Goal: Answer question/provide support: Share knowledge or assist other users

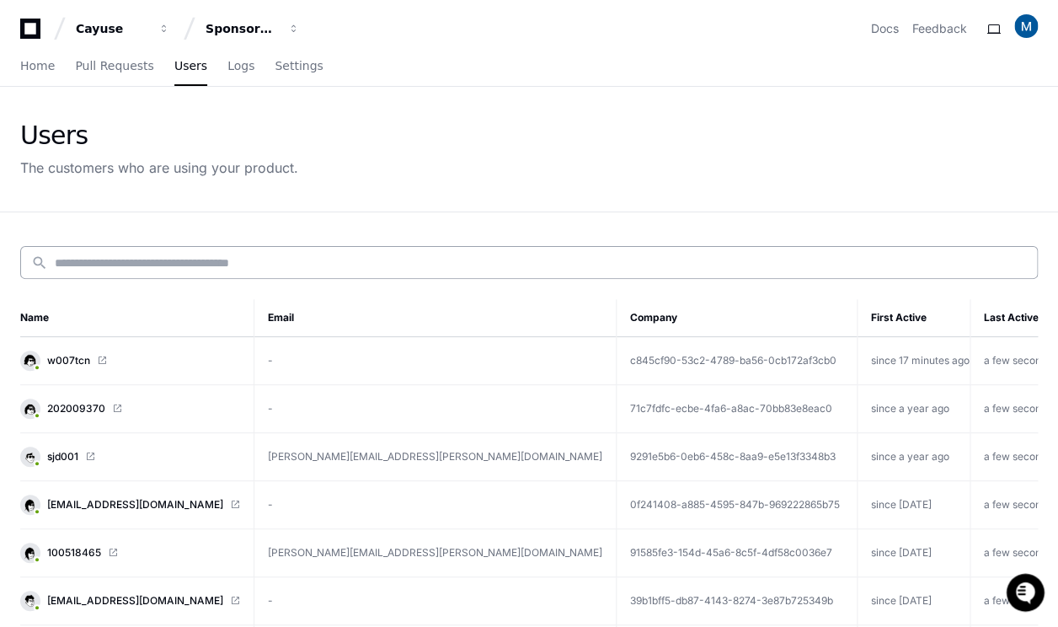
click at [151, 250] on div "search" at bounding box center [529, 262] width 1018 height 33
paste input "*********"
type input "*********"
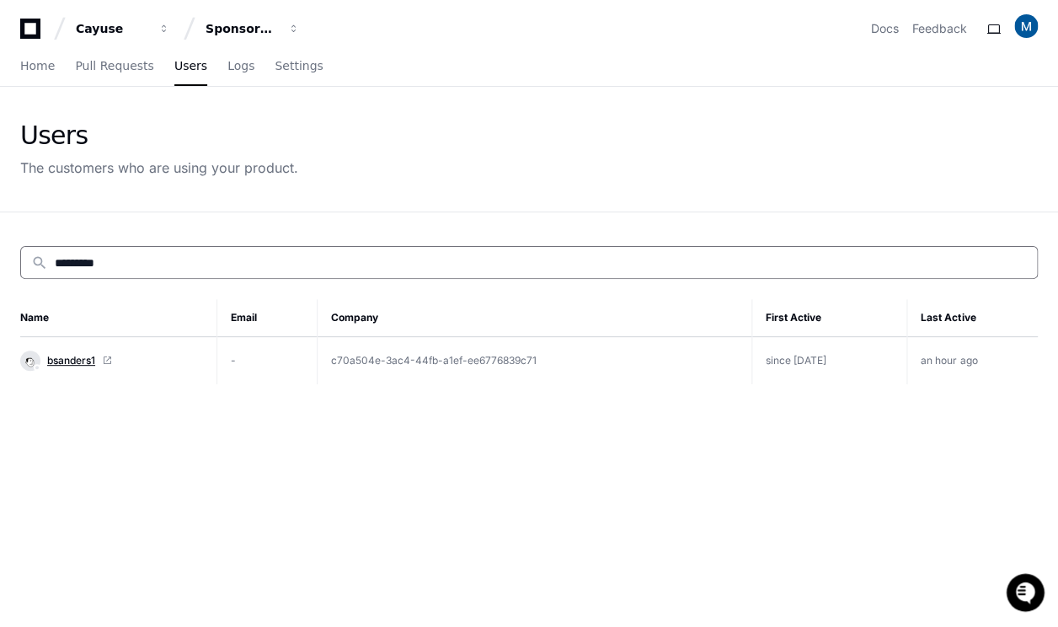
click at [72, 361] on span "bsanders1" at bounding box center [71, 360] width 48 height 13
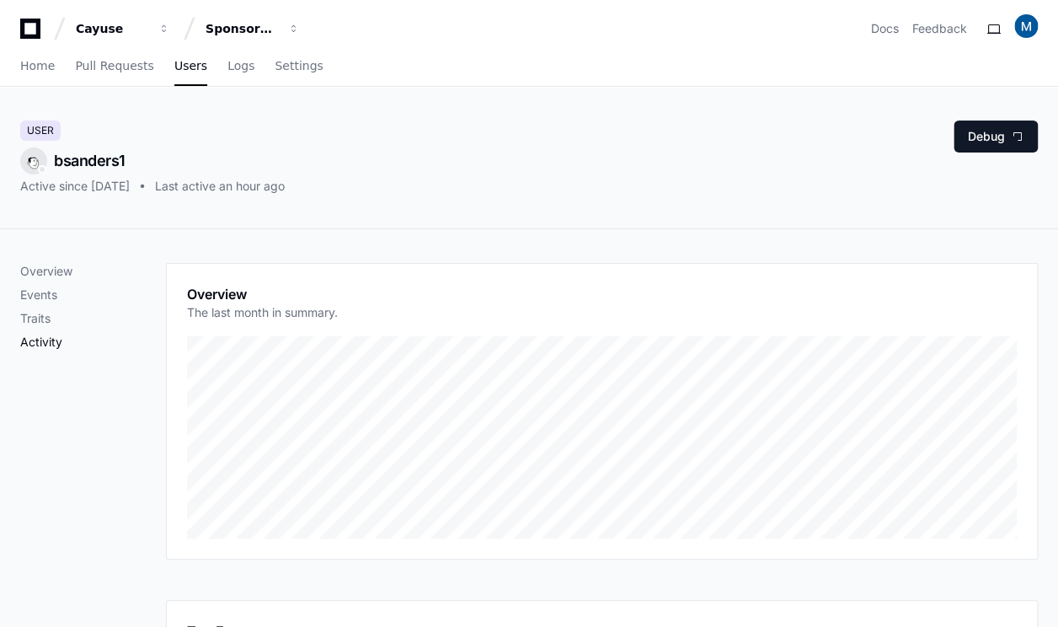
click at [64, 345] on p "Activity" at bounding box center [93, 342] width 146 height 17
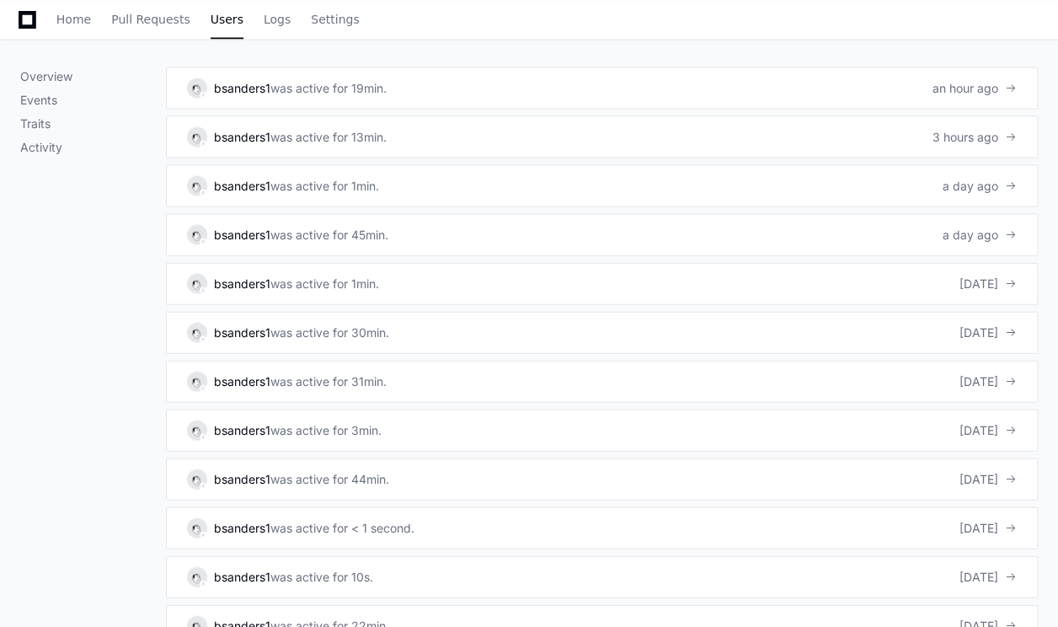
scroll to position [897, 0]
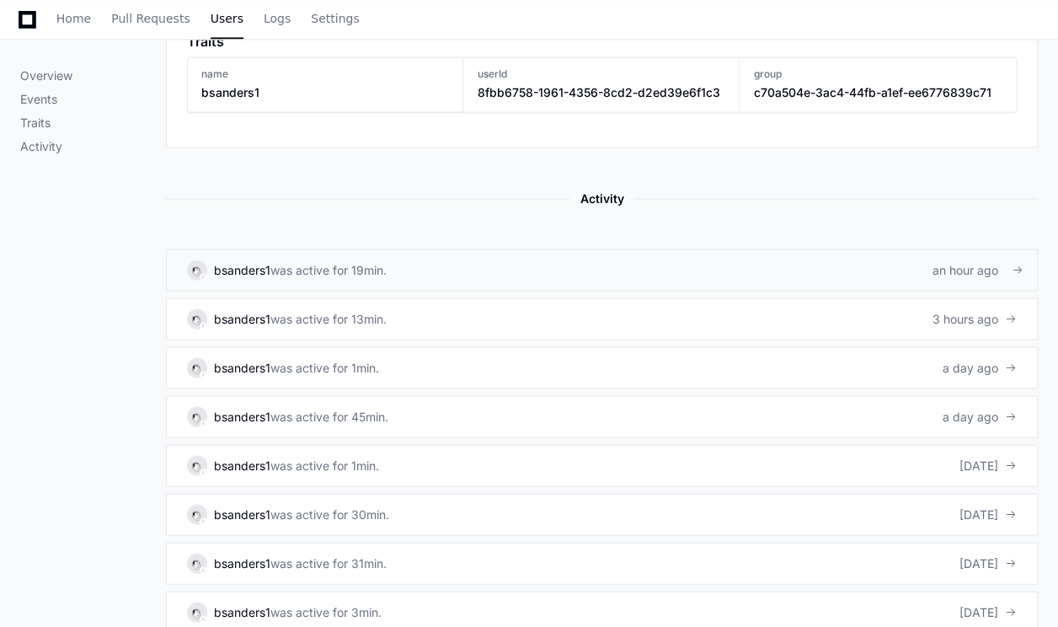
click at [354, 251] on link "bsanders1 was active for 19min. an hour ago" at bounding box center [602, 270] width 872 height 42
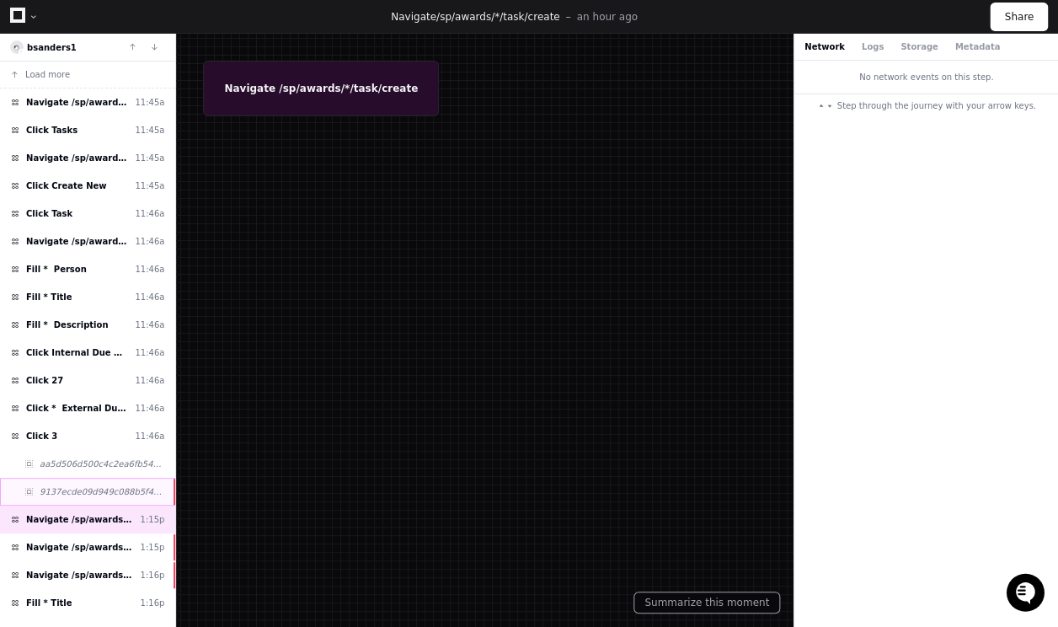
click at [92, 485] on span "9137ecde09d949c088b5f409583965f0" at bounding box center [102, 491] width 125 height 13
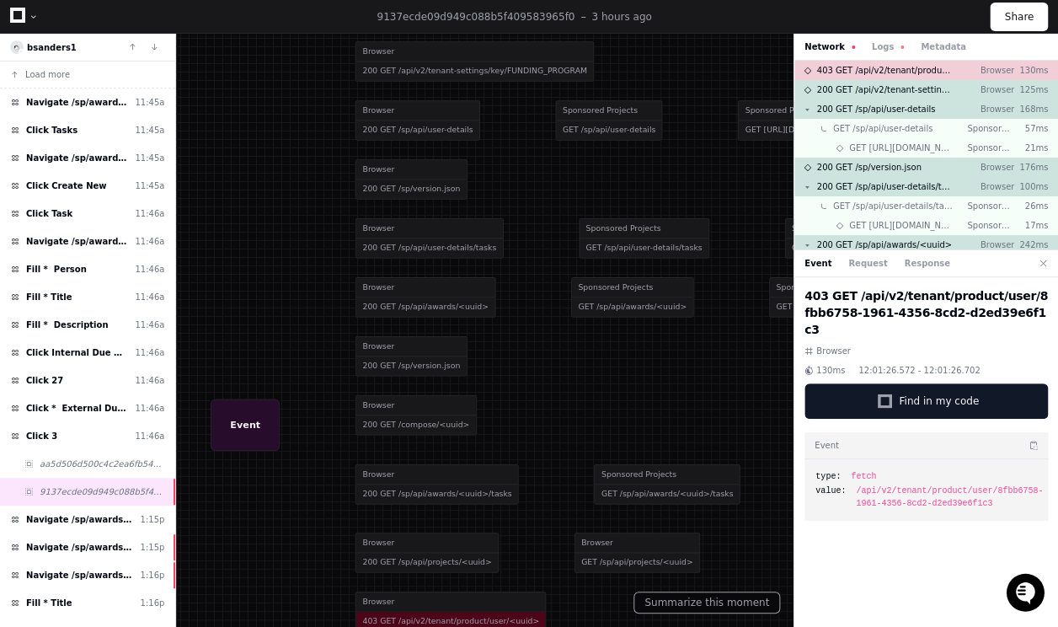
drag, startPoint x: 540, startPoint y: 447, endPoint x: 502, endPoint y: 303, distance: 149.8
click at [502, 303] on div at bounding box center [514, 209] width 987 height 585
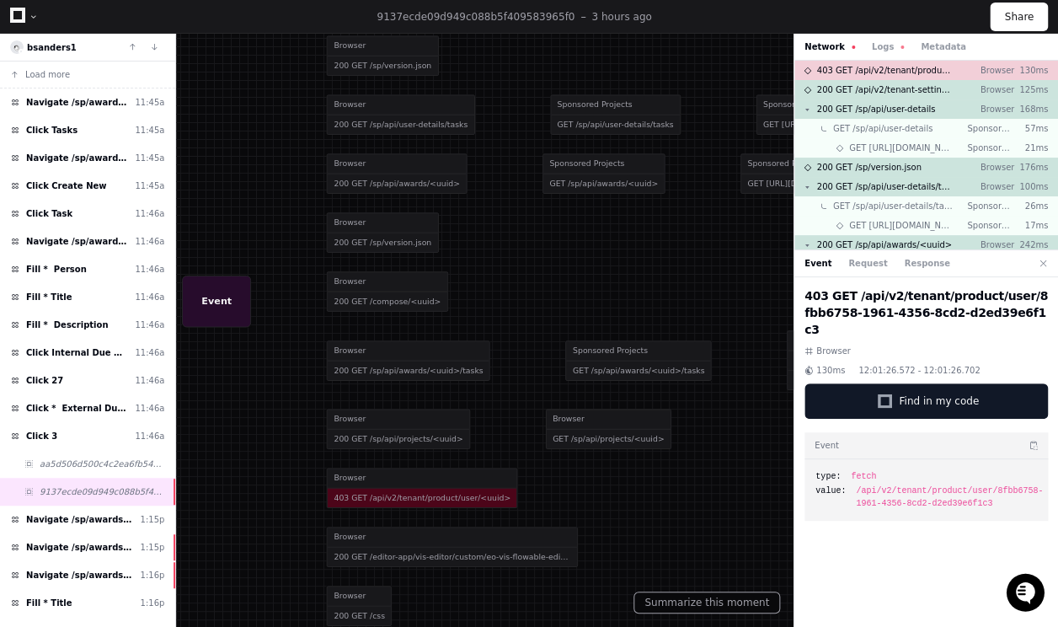
drag, startPoint x: 538, startPoint y: 387, endPoint x: 519, endPoint y: 328, distance: 61.8
click at [519, 328] on div at bounding box center [485, 85] width 987 height 585
click at [891, 44] on button "Logs" at bounding box center [888, 46] width 32 height 13
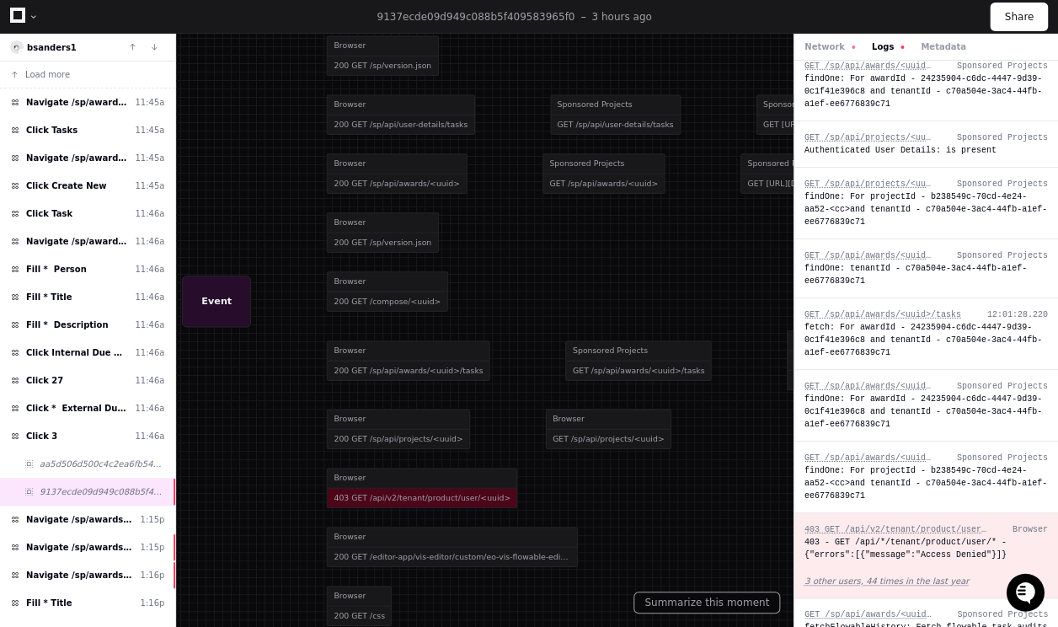
scroll to position [1919, 0]
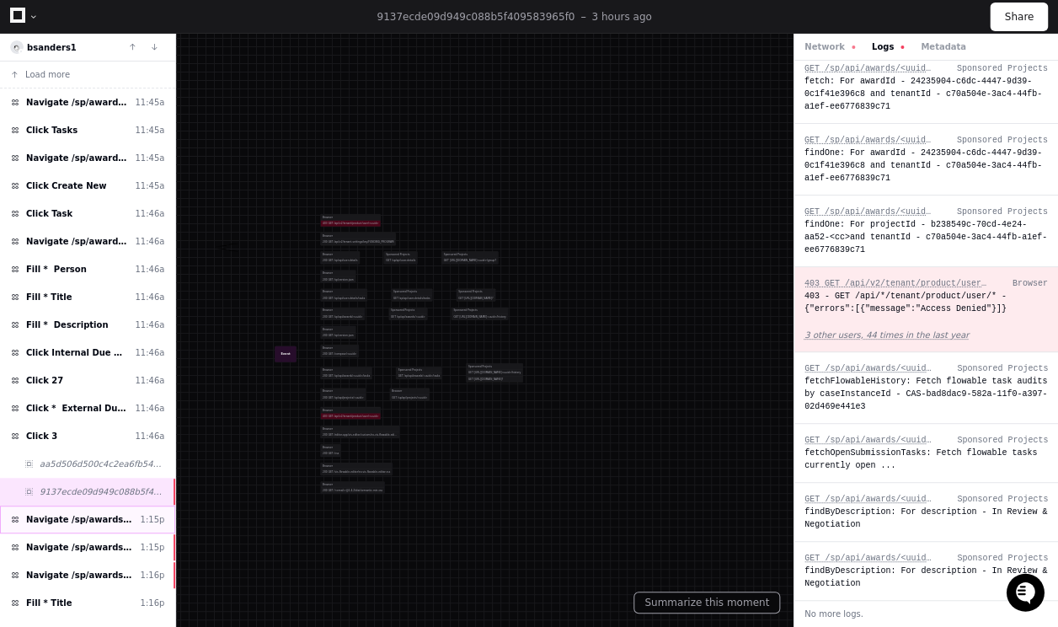
click at [85, 513] on span "Navigate /sp/awards/*/task/create" at bounding box center [80, 519] width 108 height 13
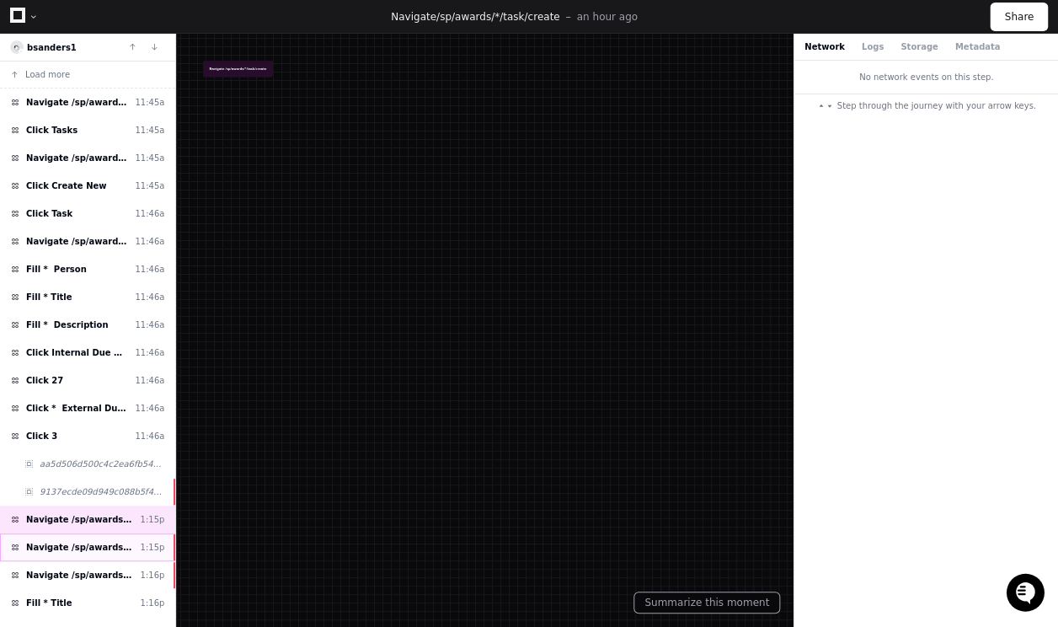
click at [88, 543] on span "Navigate /sp/awards/*/task/create#*" at bounding box center [80, 547] width 108 height 13
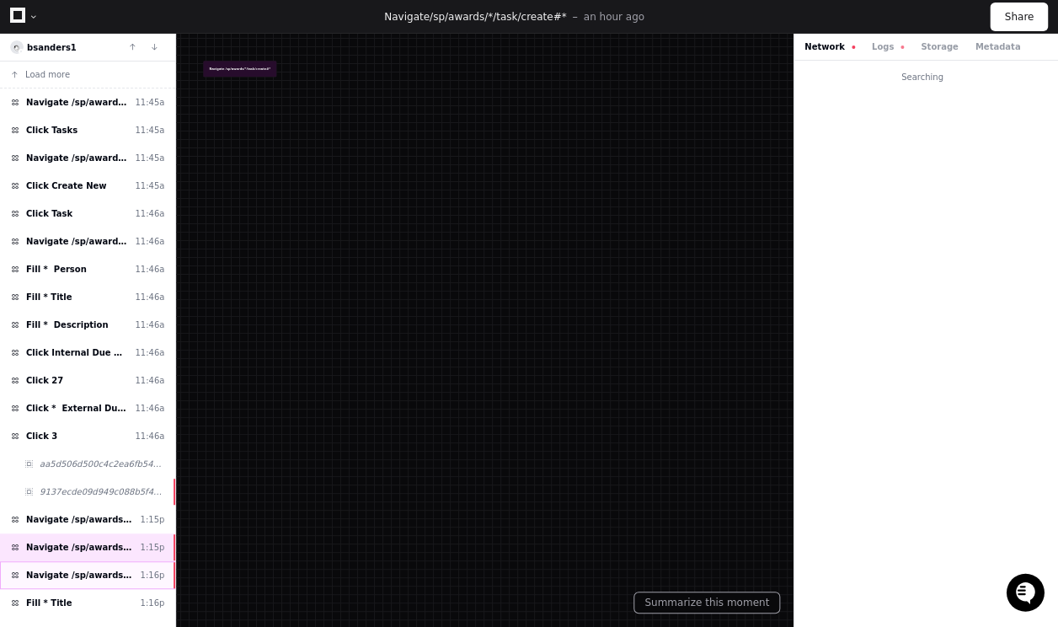
click at [91, 569] on span "Navigate /sp/awards/*/task/create" at bounding box center [80, 575] width 108 height 13
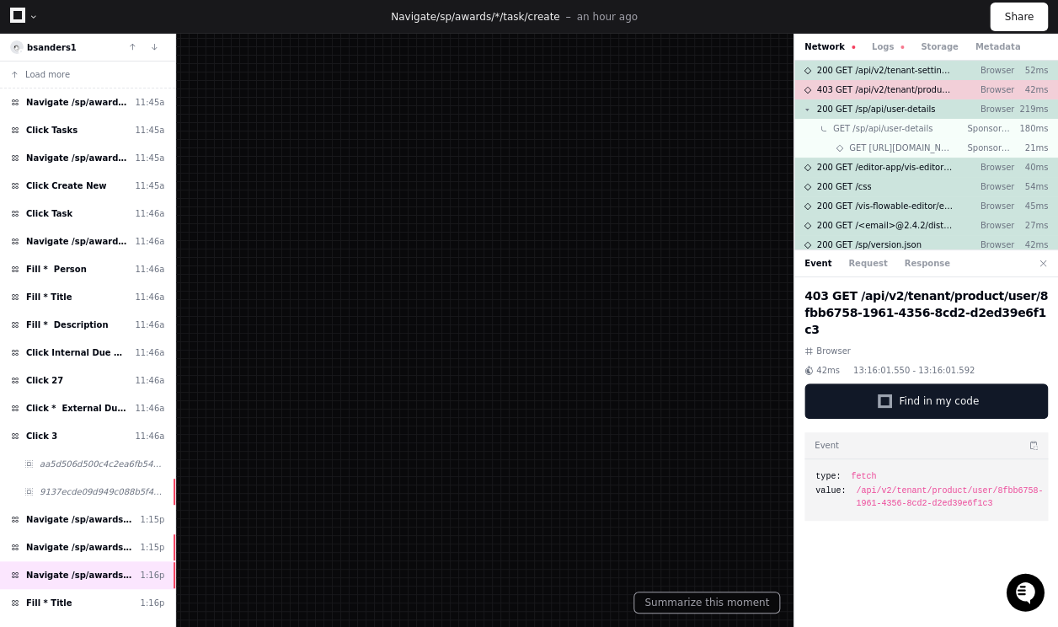
drag, startPoint x: 287, startPoint y: 322, endPoint x: 320, endPoint y: 514, distance: 194.9
drag, startPoint x: 342, startPoint y: 276, endPoint x: 203, endPoint y: 482, distance: 248.2
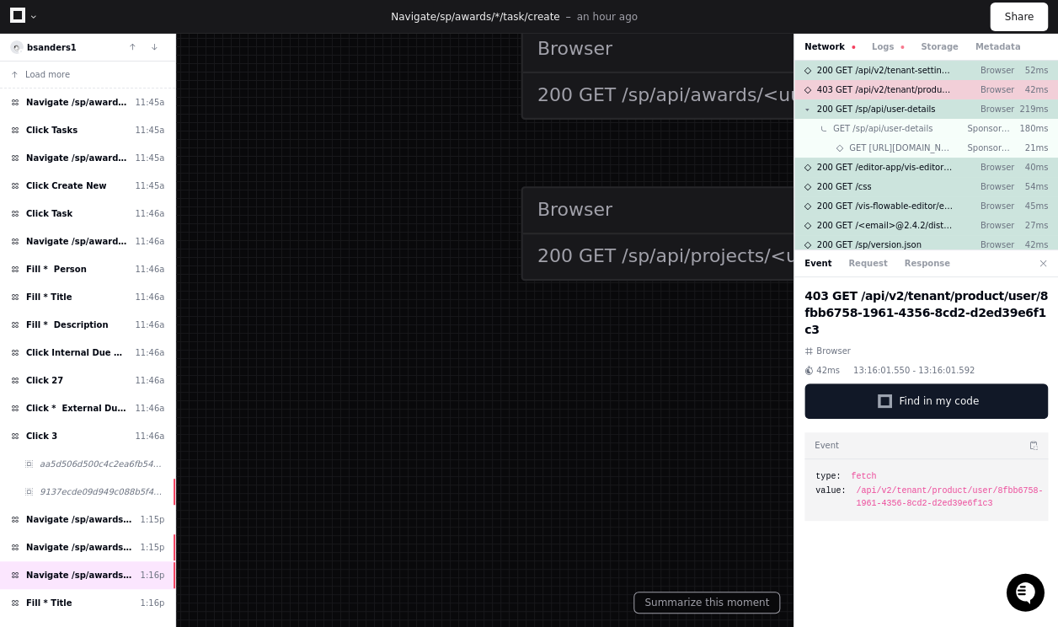
drag, startPoint x: 373, startPoint y: 285, endPoint x: 341, endPoint y: 440, distance: 158.3
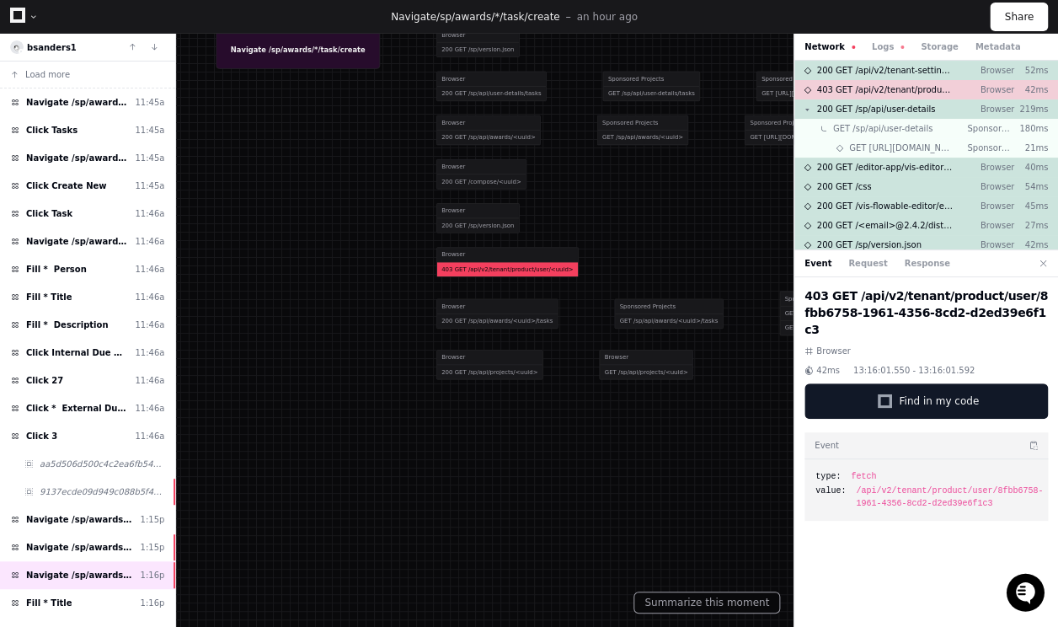
click at [447, 268] on div "403 GET /api/v2/tenant/product/user/<uuid>" at bounding box center [508, 269] width 142 height 14
click at [467, 265] on div "403 GET /api/v2/tenant/product/user/<uuid>" at bounding box center [508, 269] width 142 height 14
click at [853, 95] on span "403 GET /api/v2/tenant/product/user/<uuid>" at bounding box center [885, 89] width 137 height 13
click at [854, 92] on span "403 GET /api/v2/tenant/product/user/<uuid>" at bounding box center [885, 89] width 137 height 13
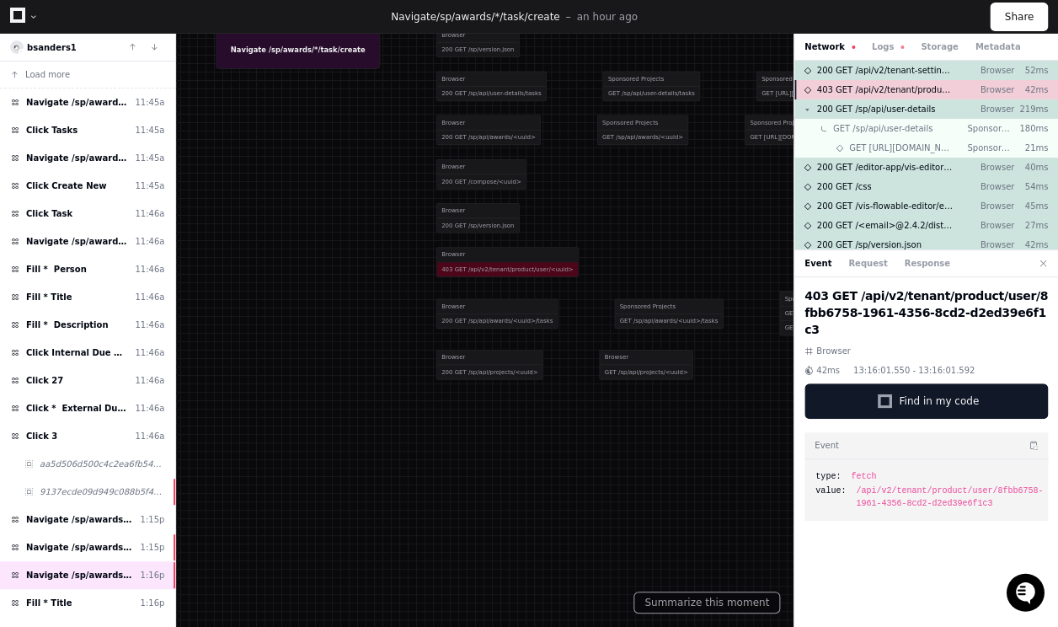
click at [855, 91] on span "403 GET /api/v2/tenant/product/user/<uuid>" at bounding box center [885, 89] width 137 height 13
click at [881, 50] on button "Logs" at bounding box center [888, 46] width 32 height 13
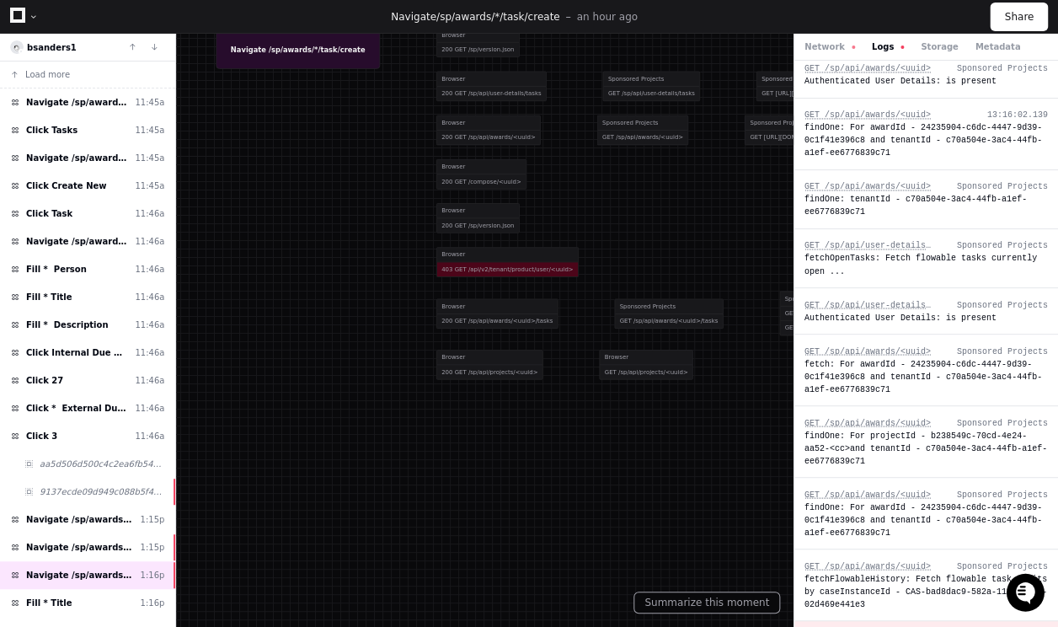
scroll to position [1388, 0]
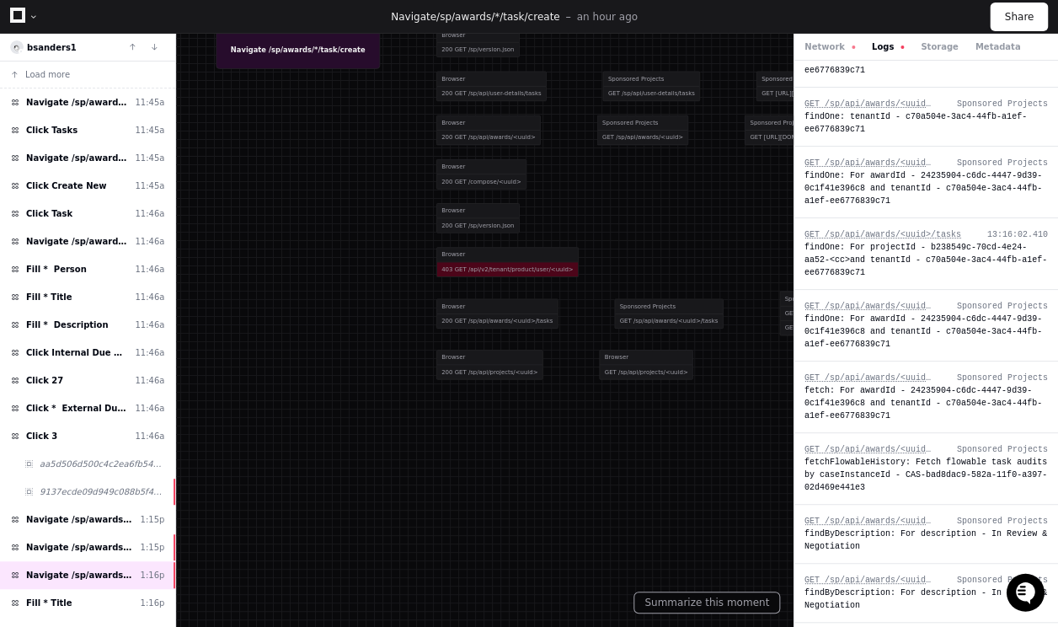
scroll to position [2168, 0]
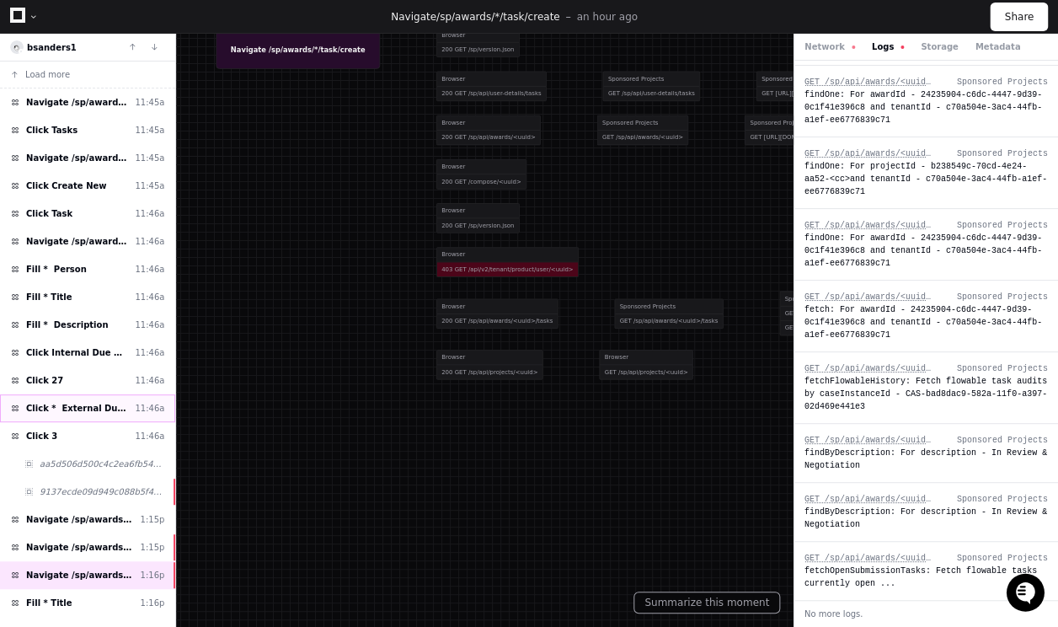
click at [87, 404] on span "Click * External Due Date" at bounding box center [77, 408] width 102 height 13
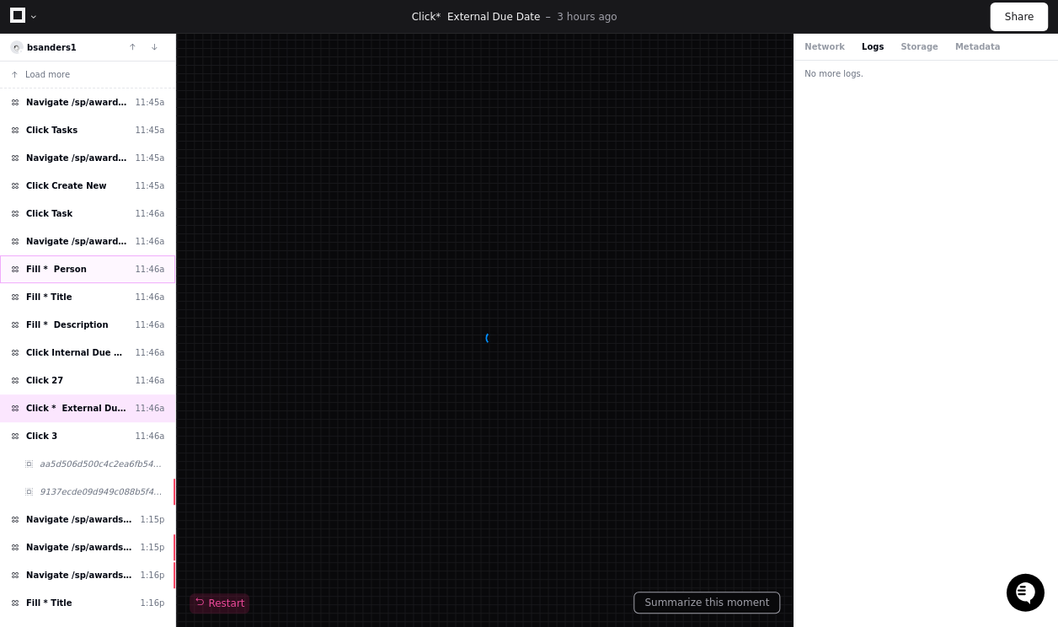
click at [110, 255] on div "Fill * Person 11:46a" at bounding box center [87, 269] width 175 height 28
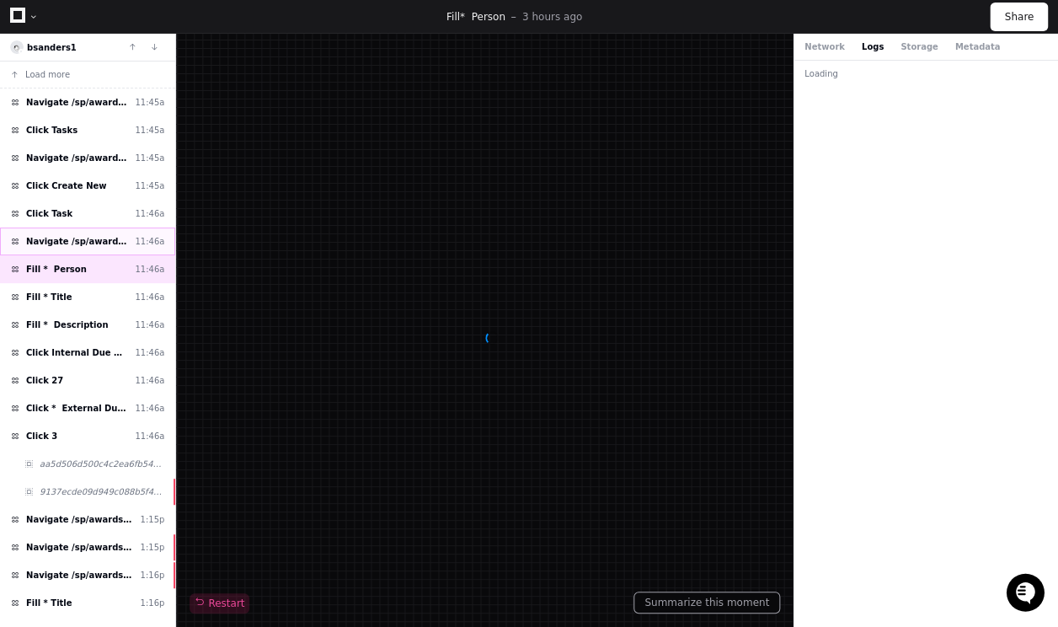
click at [113, 242] on span "Navigate /sp/awards/*/task/create" at bounding box center [77, 241] width 102 height 13
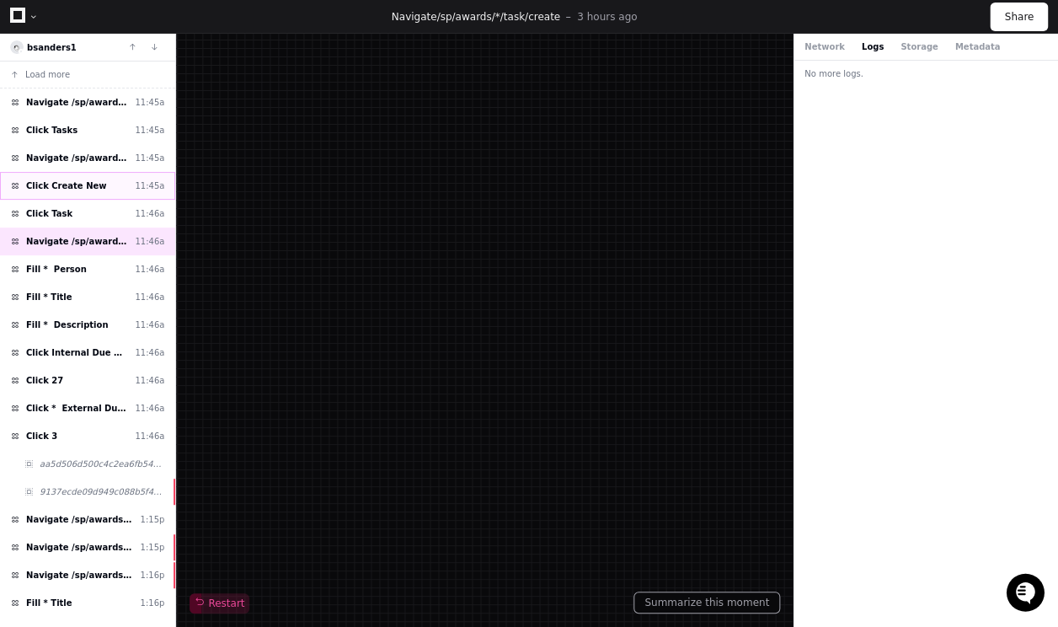
click at [83, 190] on div "Click Create New 11:45a" at bounding box center [87, 186] width 175 height 28
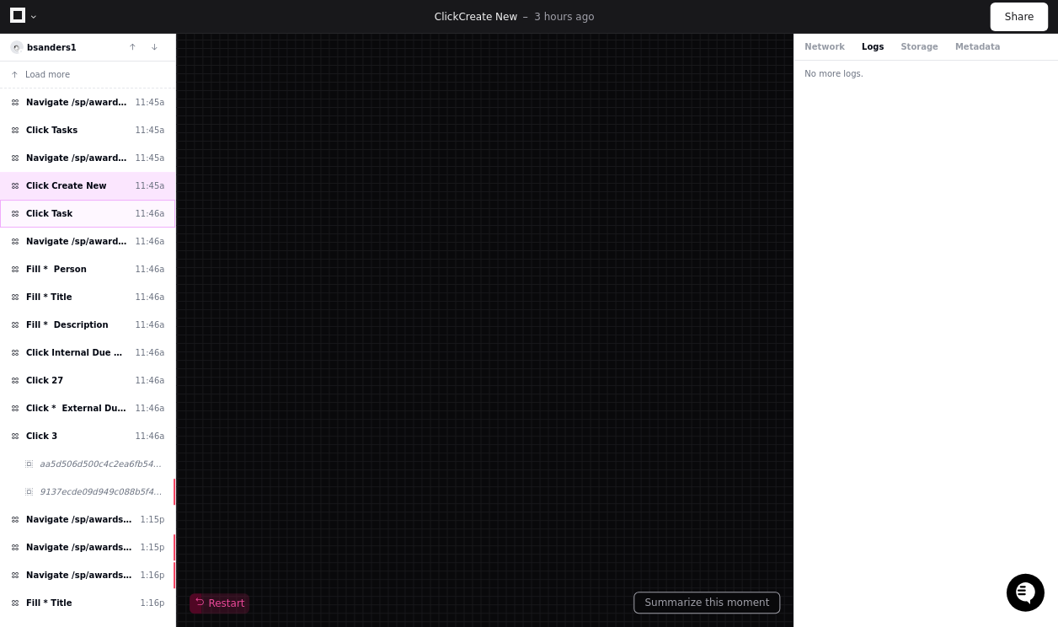
click at [82, 209] on div "Click Task 11:46a" at bounding box center [87, 214] width 175 height 28
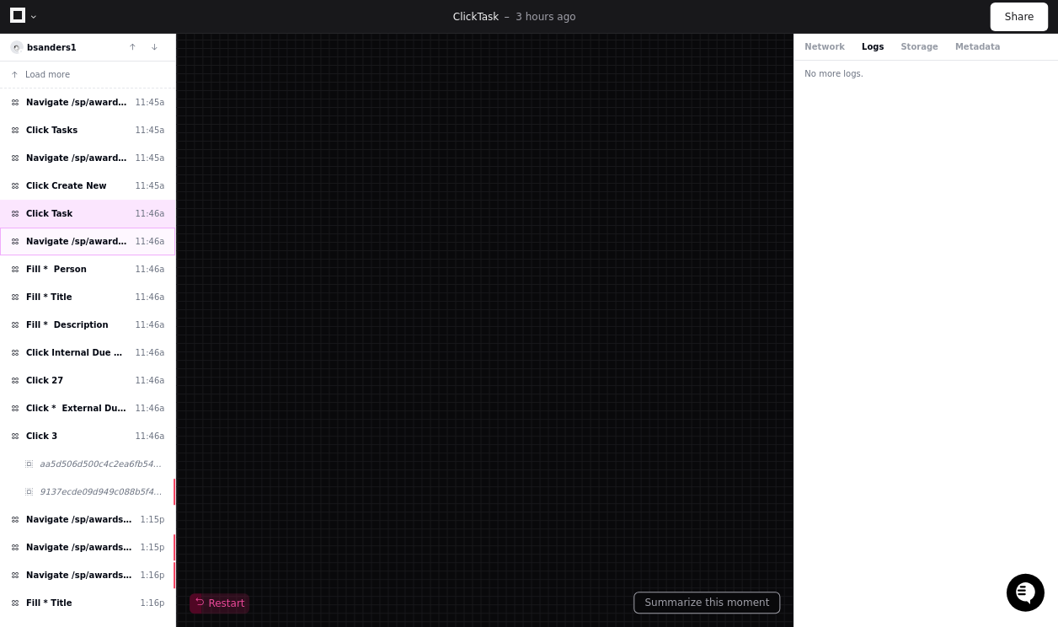
click at [81, 237] on span "Navigate /sp/awards/*/task/create" at bounding box center [77, 241] width 102 height 13
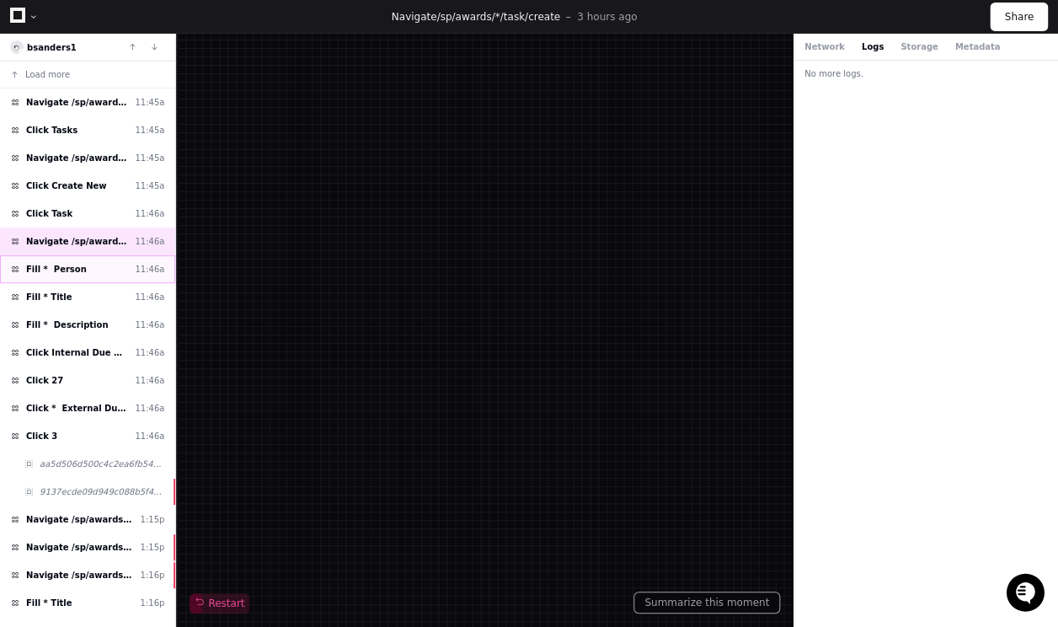
click at [62, 265] on span "Fill * Person" at bounding box center [56, 269] width 61 height 13
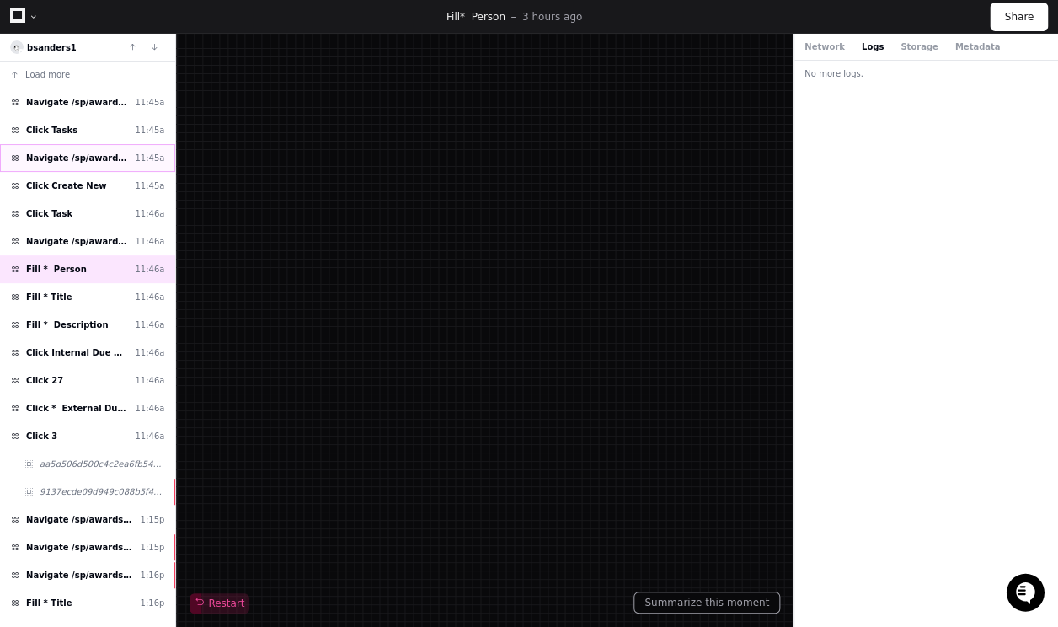
click at [84, 170] on div "Navigate /sp/awards/*/* 11:45a" at bounding box center [87, 158] width 175 height 28
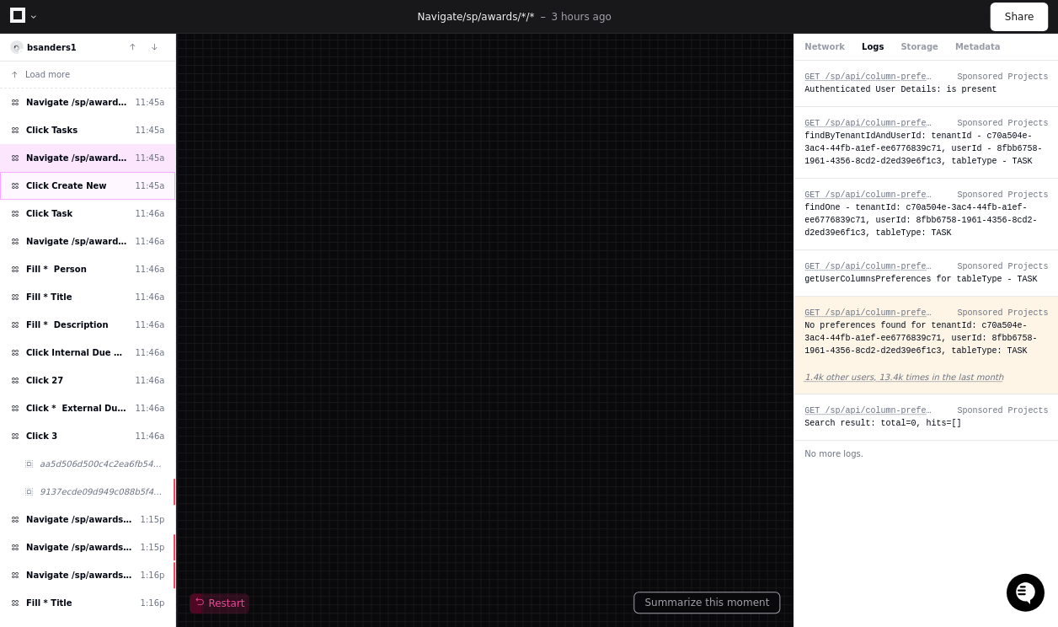
click at [83, 186] on span "Click Create New" at bounding box center [66, 185] width 81 height 13
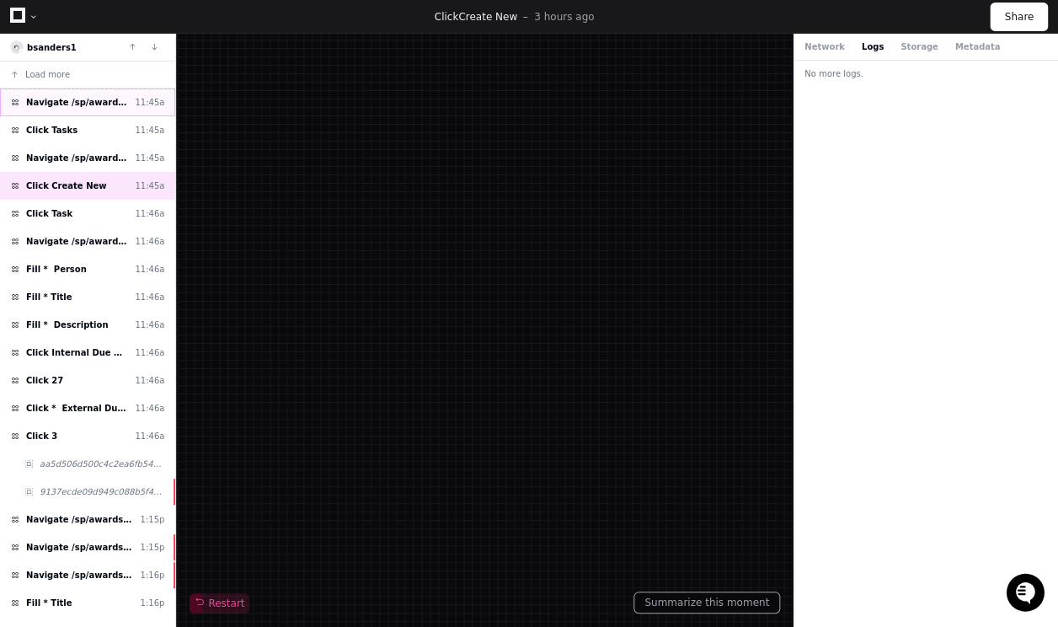
click at [99, 108] on span "Navigate /sp/awards/*/* (23-0331-A0003)" at bounding box center [77, 102] width 102 height 13
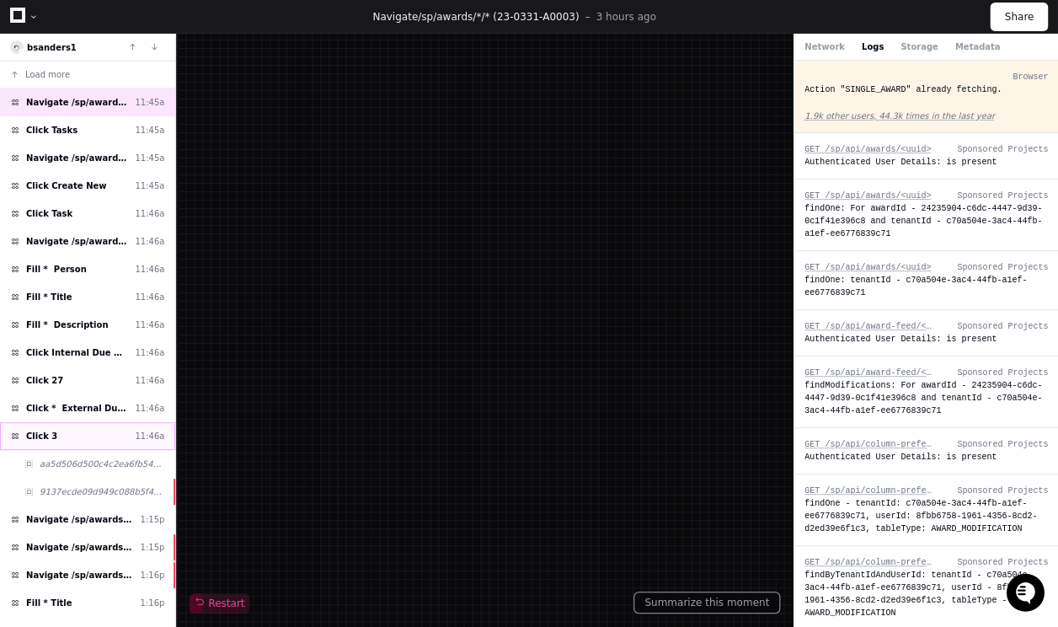
click at [93, 422] on div "Click 3 11:46a" at bounding box center [87, 436] width 175 height 28
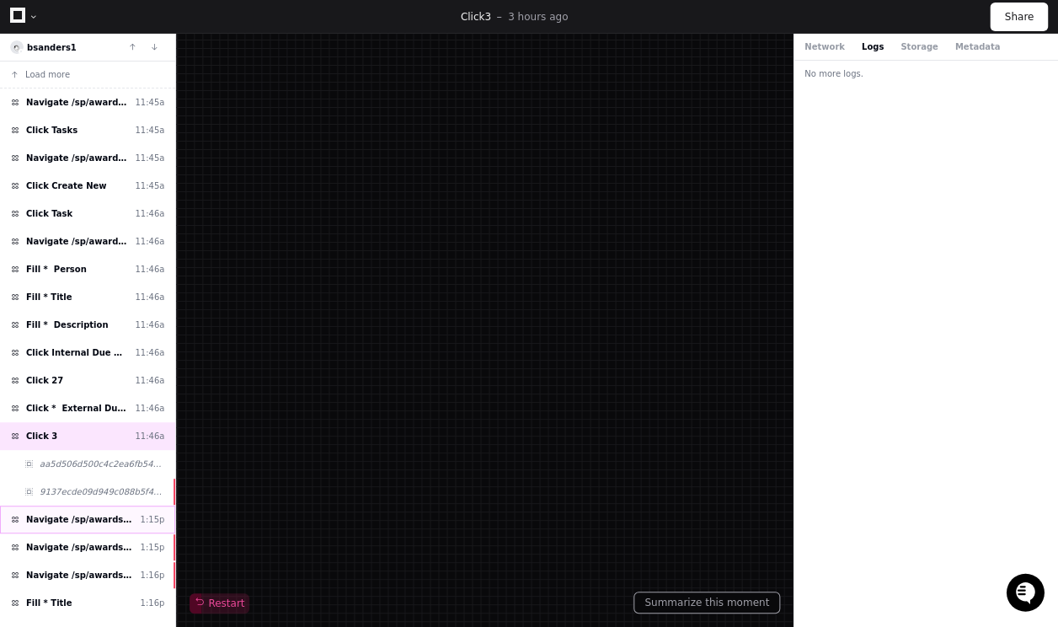
click at [82, 524] on div "Navigate /sp/awards/*/task/create 1:15p" at bounding box center [87, 520] width 175 height 28
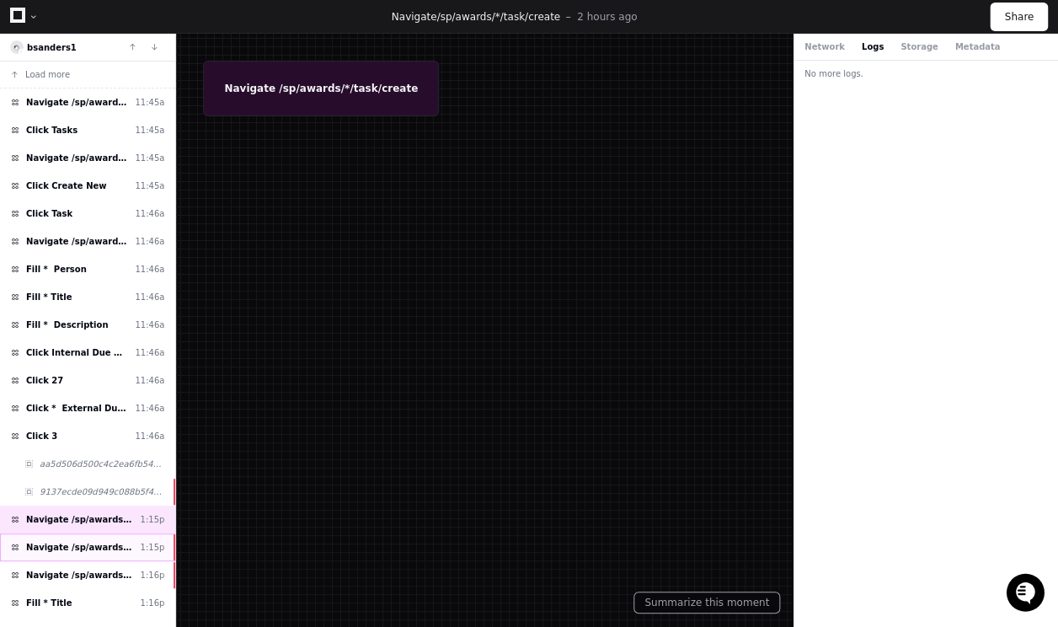
click at [82, 533] on div "Navigate /sp/awards/*/task/create#* 1:15p" at bounding box center [87, 547] width 175 height 28
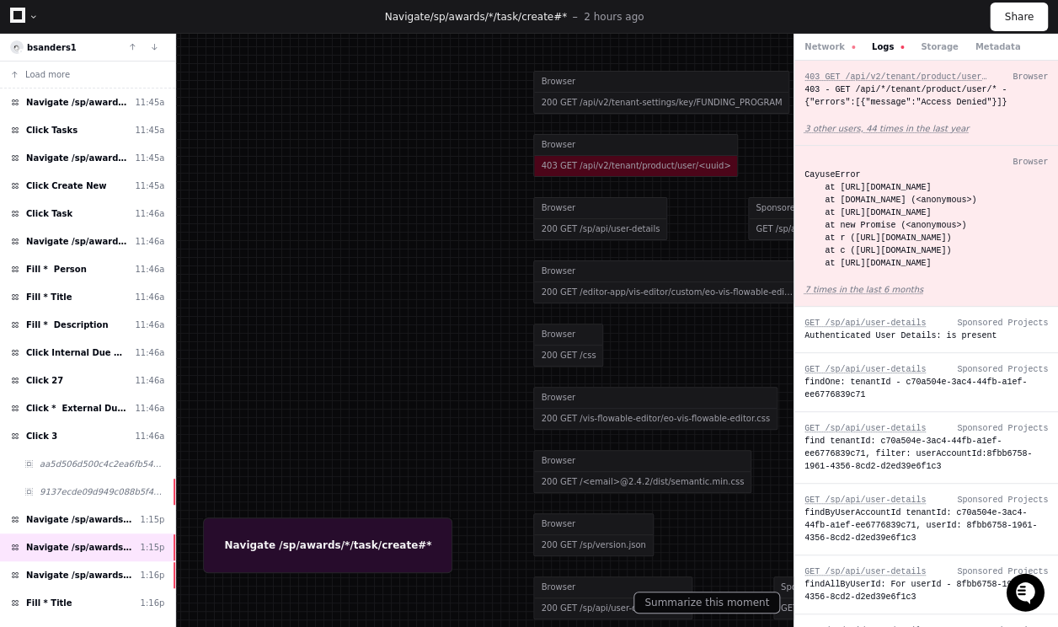
click at [688, 591] on div "Debug highlighted section Summarize this moment" at bounding box center [702, 587] width 155 height 52
click at [690, 601] on button "Summarize this moment" at bounding box center [707, 603] width 147 height 22
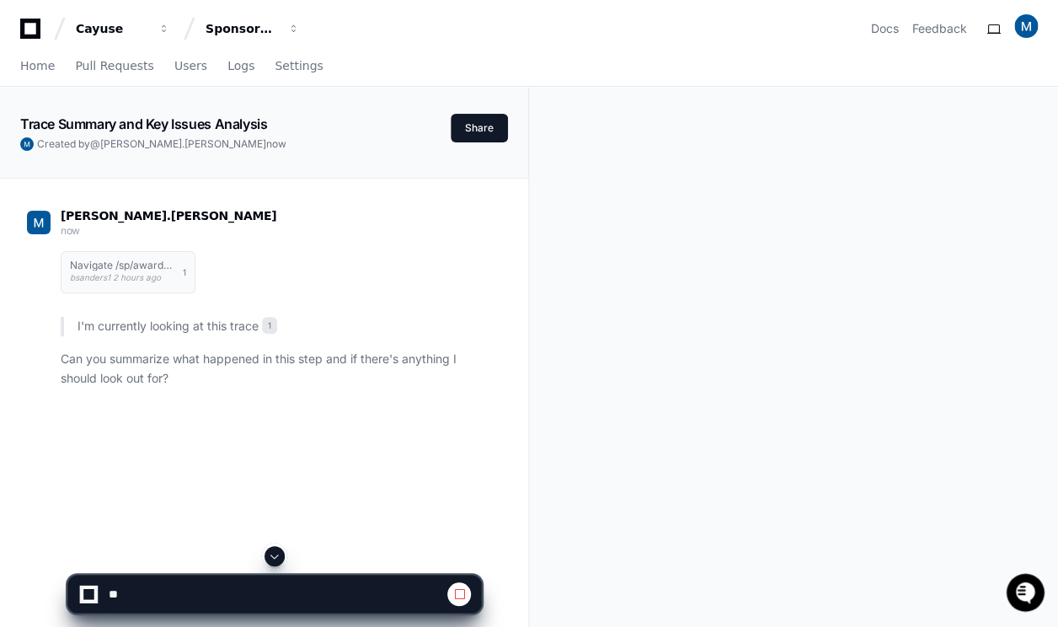
click at [276, 2] on div "Cayuse Sponsored Projects (SP4) Docs Feedback" at bounding box center [529, 22] width 1058 height 44
